Goal: Complete application form: Complete application form

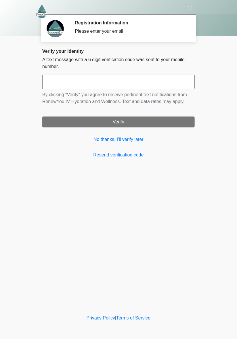
click at [56, 147] on div "Verify your identity A text message with a 6 digit verification code was sent t…" at bounding box center [118, 104] width 152 height 110
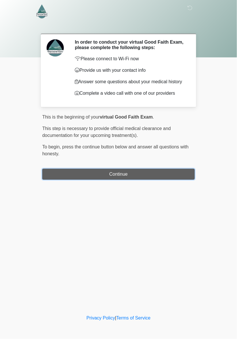
click at [100, 174] on button "Continue" at bounding box center [118, 174] width 152 height 11
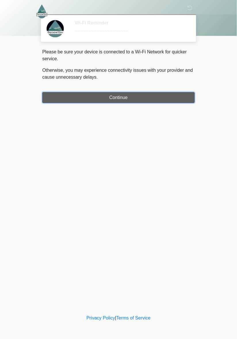
click at [174, 94] on button "Continue" at bounding box center [118, 97] width 152 height 11
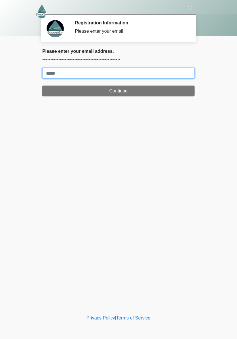
click at [159, 75] on input "Where should we email your treatment plan?" at bounding box center [118, 73] width 152 height 11
type input "**********"
click at [42, 86] on button "Continue" at bounding box center [118, 91] width 152 height 11
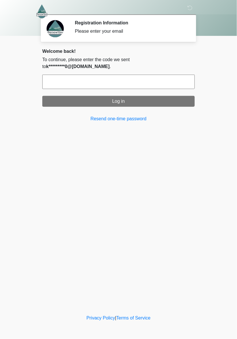
click at [170, 75] on input "text" at bounding box center [118, 82] width 152 height 14
click at [38, 133] on div "‎ ‎ ‎ Registration Information Please enter your email Please connect to Wi-Fi …" at bounding box center [118, 157] width 172 height 303
click at [156, 75] on input "text" at bounding box center [118, 82] width 152 height 14
click at [139, 116] on link "Resend one-time password" at bounding box center [118, 119] width 152 height 7
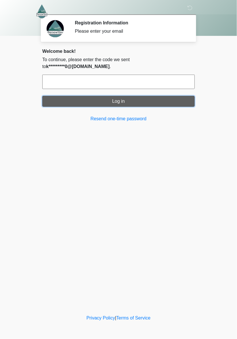
click at [164, 99] on button "Log in" at bounding box center [118, 101] width 152 height 11
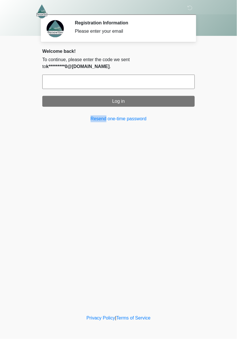
click at [94, 175] on div "‎ ‎ ‎ Registration Information Please enter your email Please connect to Wi-Fi …" at bounding box center [118, 157] width 172 height 303
click at [56, 76] on input "text" at bounding box center [118, 82] width 152 height 14
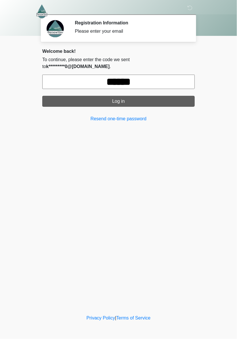
type input "******"
click at [90, 97] on button "Log in" at bounding box center [118, 101] width 152 height 11
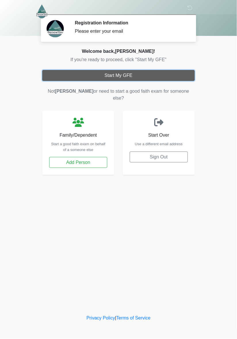
click at [59, 77] on button "Start My GFE" at bounding box center [118, 75] width 152 height 11
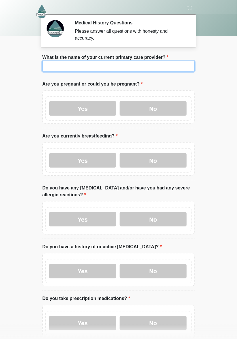
click at [57, 69] on input "What is the name of your current primary care provider?" at bounding box center [118, 66] width 152 height 11
type input "***"
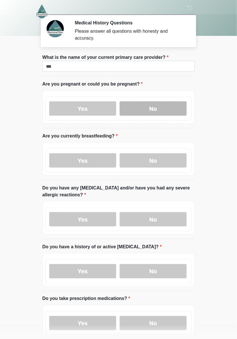
click at [158, 111] on label "No" at bounding box center [153, 108] width 67 height 14
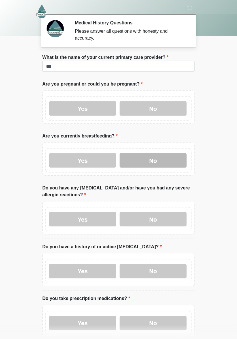
click at [155, 161] on label "No" at bounding box center [153, 160] width 67 height 14
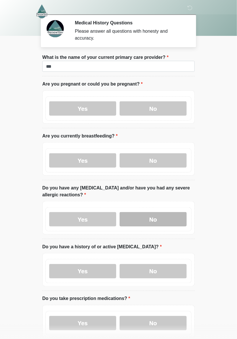
click at [165, 221] on label "No" at bounding box center [153, 219] width 67 height 14
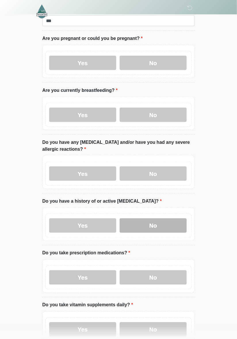
click at [174, 226] on label "No" at bounding box center [153, 226] width 67 height 14
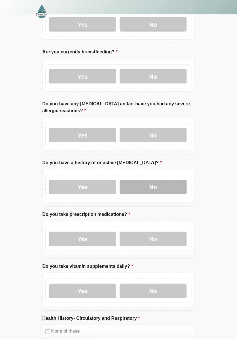
scroll to position [86, 0]
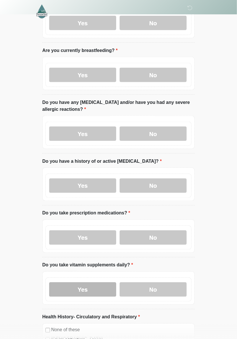
click at [103, 289] on label "Yes" at bounding box center [82, 290] width 67 height 14
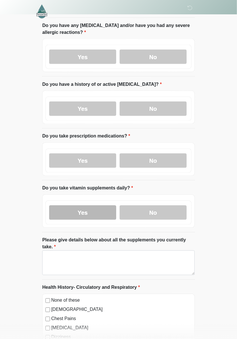
scroll to position [163, 0]
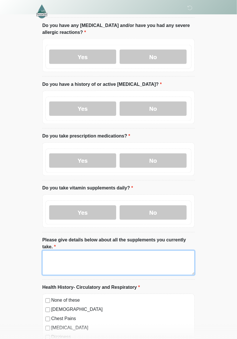
click at [114, 255] on textarea "Please give details below about all the supplements you currently take." at bounding box center [118, 263] width 152 height 25
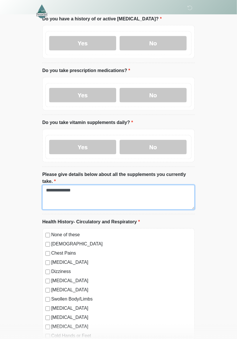
scroll to position [228, 0]
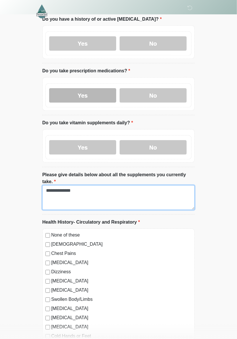
type textarea "**********"
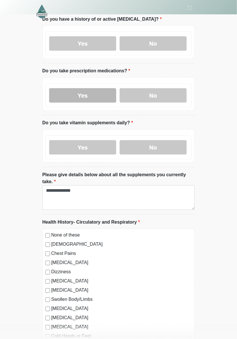
click at [99, 93] on label "Yes" at bounding box center [82, 96] width 67 height 14
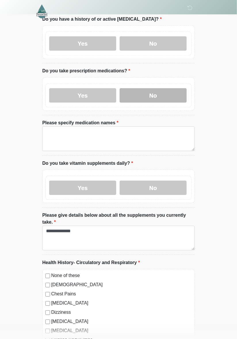
click at [156, 94] on label "No" at bounding box center [153, 96] width 67 height 14
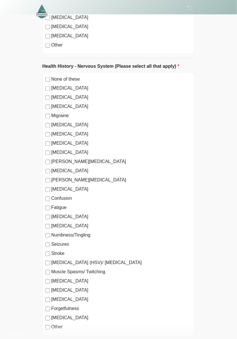
scroll to position [672, 0]
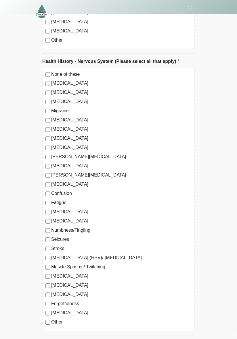
click at [77, 301] on label "Forgetfulness" at bounding box center [121, 304] width 140 height 7
click at [76, 301] on label "Forgetfulness" at bounding box center [121, 304] width 140 height 7
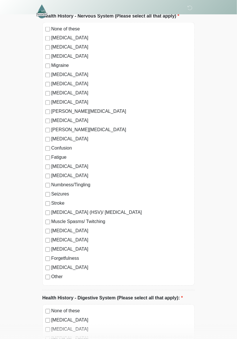
scroll to position [714, 0]
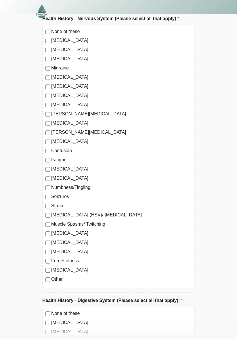
click at [48, 120] on div "Spinal Cord Injury" at bounding box center [118, 123] width 146 height 7
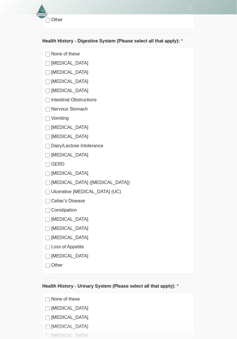
scroll to position [974, 0]
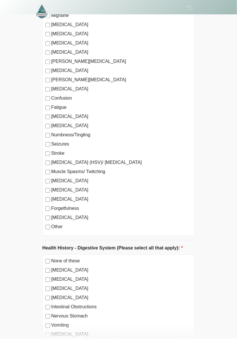
click at [70, 258] on label "None of these" at bounding box center [121, 261] width 140 height 7
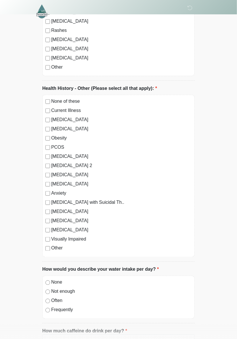
scroll to position [1520, 0]
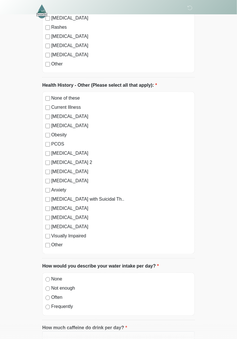
click at [59, 295] on label "Often" at bounding box center [121, 298] width 140 height 7
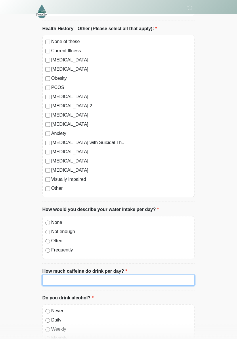
click at [117, 275] on input "How much caffeine do drink per day?" at bounding box center [118, 280] width 152 height 11
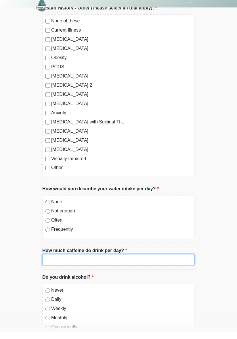
scroll to position [1615, 0]
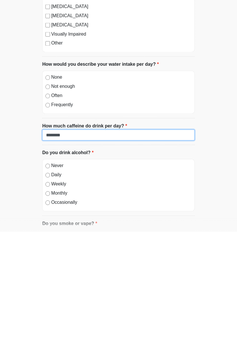
type input "********"
click at [60, 270] on label "Never" at bounding box center [121, 273] width 140 height 7
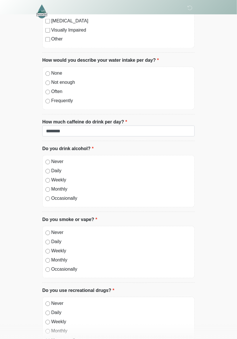
scroll to position [1726, 0]
click at [70, 266] on label "Occasionally" at bounding box center [121, 269] width 140 height 7
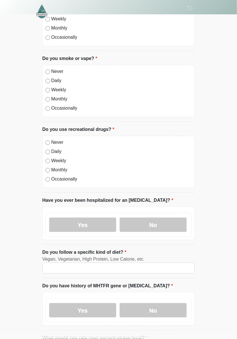
scroll to position [1888, 0]
click at [158, 221] on label "No" at bounding box center [153, 225] width 67 height 14
click at [155, 303] on label "No" at bounding box center [153, 310] width 67 height 14
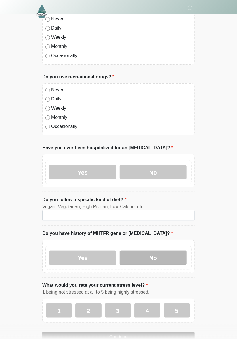
scroll to position [1945, 0]
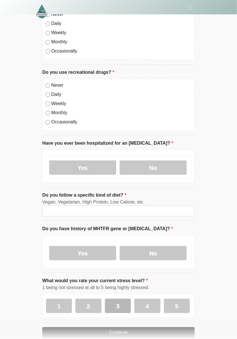
click at [125, 299] on label "3" at bounding box center [118, 306] width 26 height 14
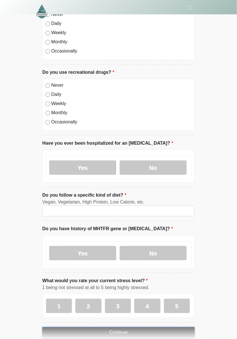
click at [145, 328] on button "Continue" at bounding box center [118, 333] width 152 height 11
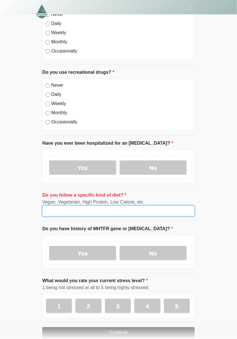
click at [134, 206] on input "Do you follow a specific kind of diet?" at bounding box center [118, 211] width 152 height 11
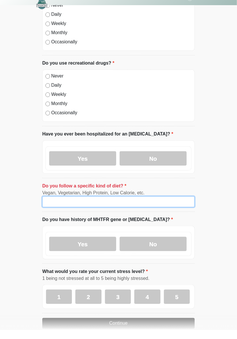
scroll to position [1945, 0]
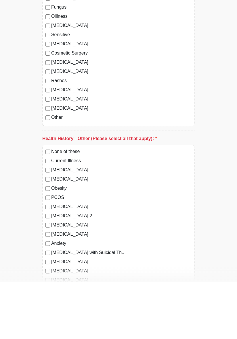
type input "**"
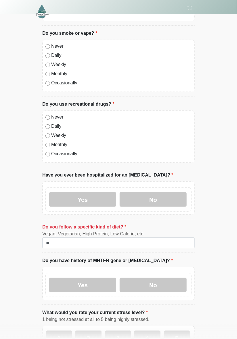
scroll to position [1945, 0]
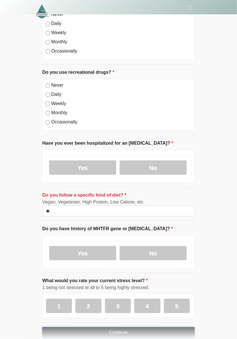
click at [153, 328] on button "Continue" at bounding box center [118, 333] width 152 height 11
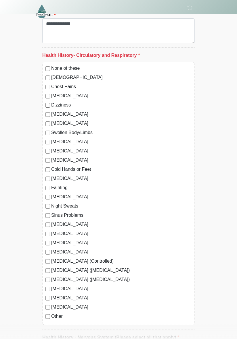
scroll to position [395, 0]
click at [75, 65] on label "None of these" at bounding box center [121, 68] width 140 height 7
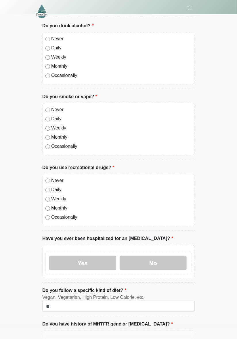
scroll to position [1945, 0]
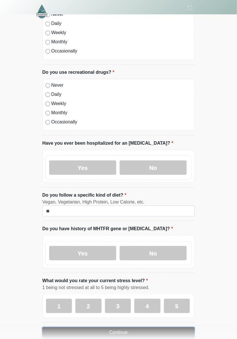
click at [137, 328] on button "Continue" at bounding box center [118, 333] width 152 height 11
click at [135, 328] on button "Continue" at bounding box center [118, 333] width 152 height 11
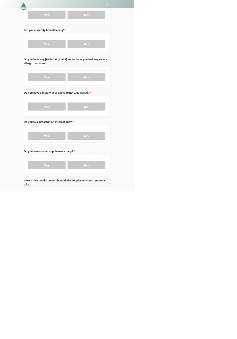
scroll to position [0, 0]
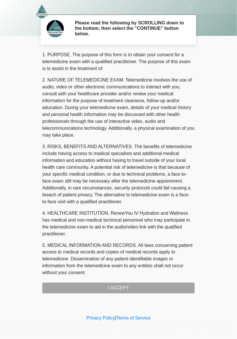
click at [155, 284] on div "1. PURPOSE. The purpose of this form is to obtain your consent for a telemedici…" at bounding box center [118, 172] width 152 height 243
click at [132, 289] on div "1. PURPOSE. The purpose of this form is to obtain your consent for a telemedici…" at bounding box center [118, 172] width 152 height 243
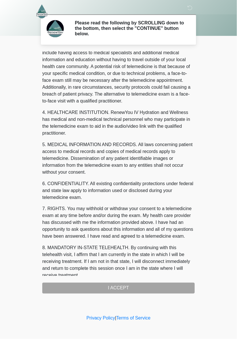
scroll to position [115, 0]
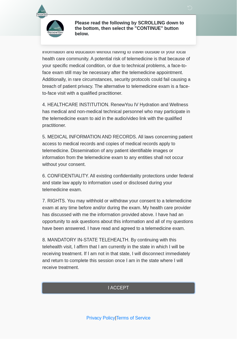
click at [138, 287] on button "I ACCEPT" at bounding box center [118, 288] width 152 height 11
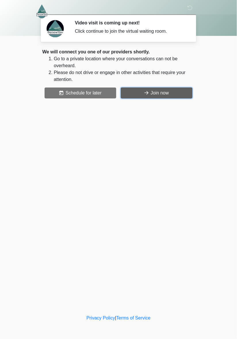
click at [166, 95] on button "Join now" at bounding box center [157, 93] width 72 height 11
